Goal: Task Accomplishment & Management: Use online tool/utility

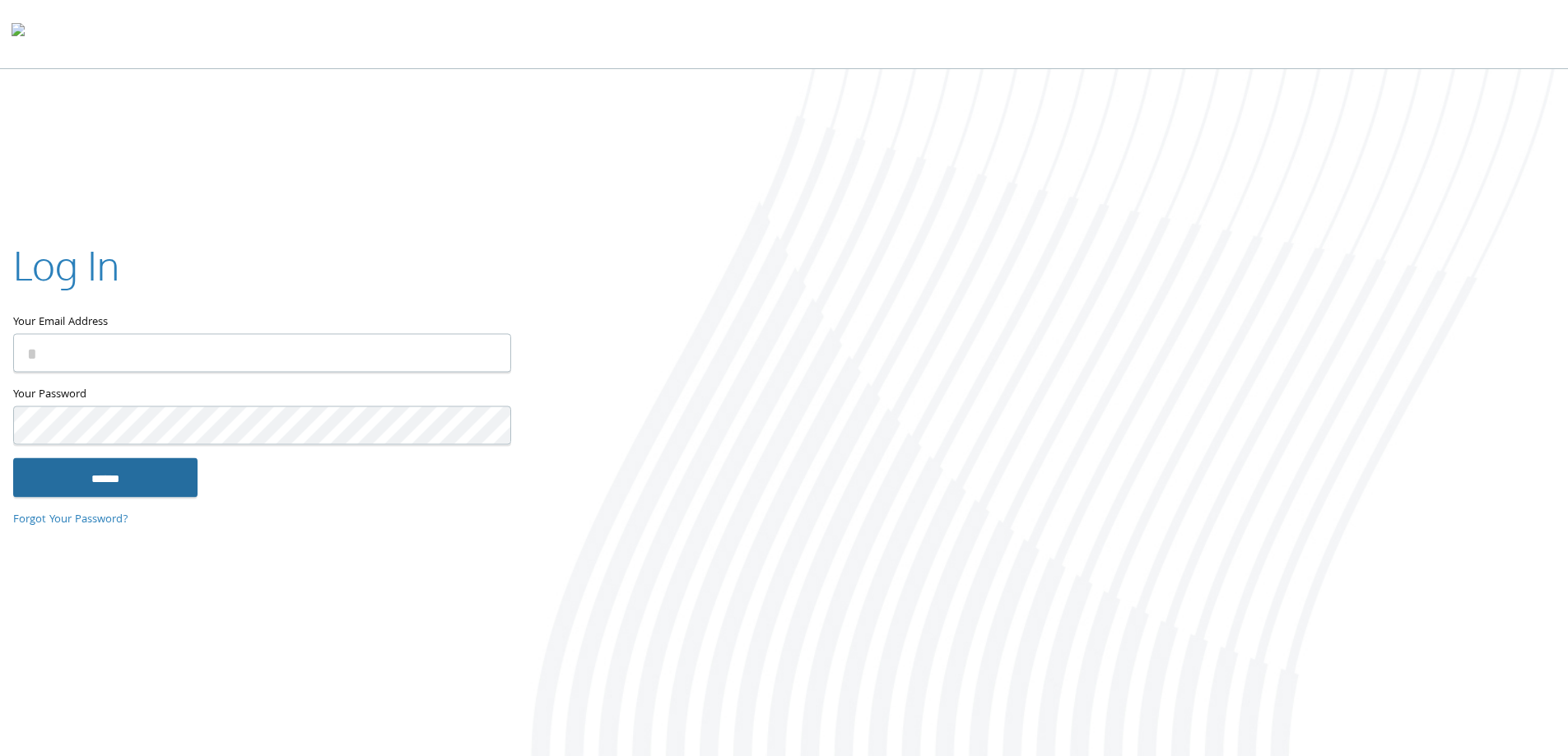
type input "**********"
click at [104, 482] on input "******" at bounding box center [105, 477] width 184 height 39
type input "**********"
click at [167, 467] on input "******" at bounding box center [105, 477] width 184 height 39
